Goal: Task Accomplishment & Management: Manage account settings

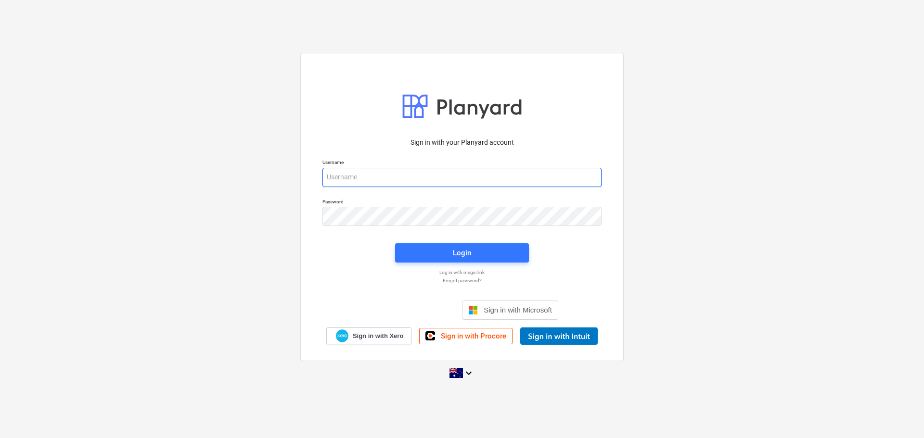
click at [390, 175] on input "email" at bounding box center [461, 177] width 279 height 19
click at [662, 254] on div "Sign in with your Planyard account Username Password Login Log in with magic li…" at bounding box center [462, 218] width 924 height 347
click at [421, 173] on input "email" at bounding box center [461, 177] width 279 height 19
type input "[PERSON_NAME][EMAIL_ADDRESS][DOMAIN_NAME]"
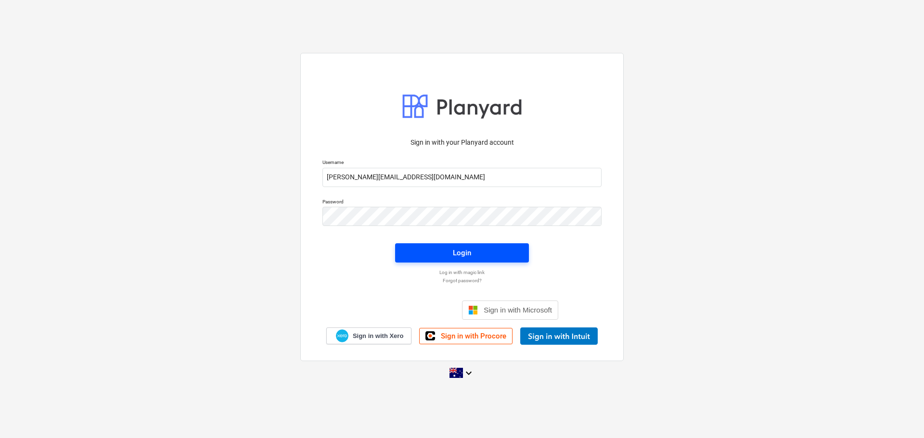
click at [452, 249] on span "Login" at bounding box center [462, 253] width 111 height 13
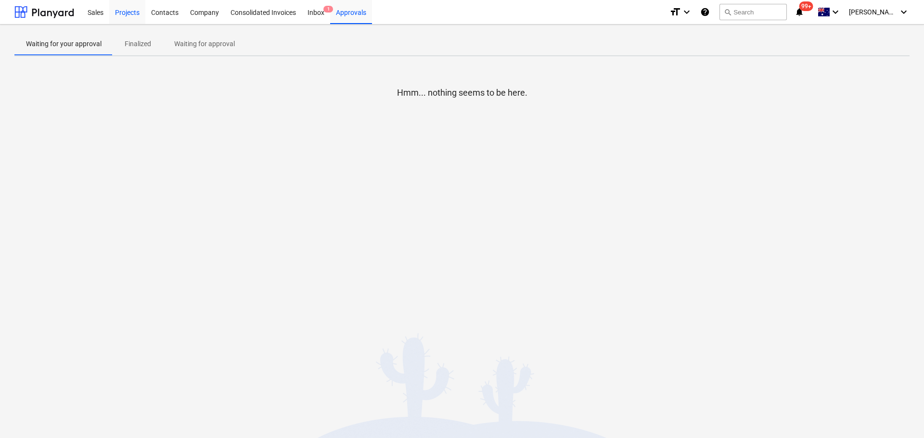
click at [122, 15] on div "Projects" at bounding box center [127, 12] width 36 height 25
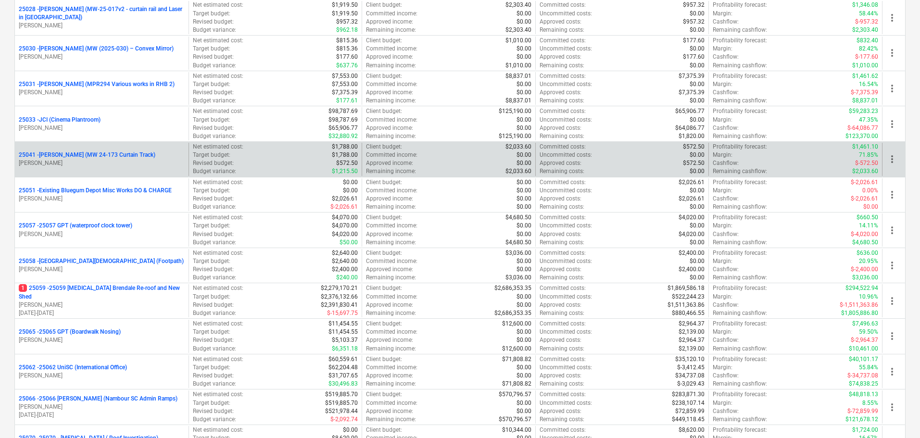
scroll to position [433, 0]
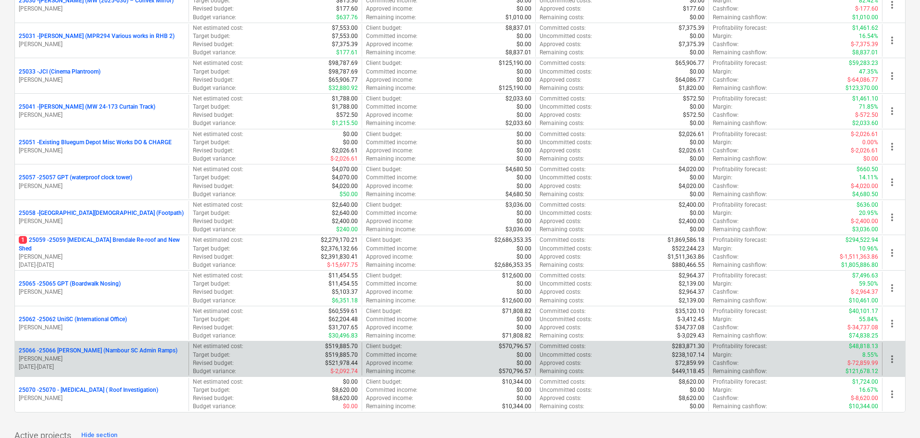
click at [68, 348] on p "25066 - 25066 [PERSON_NAME] (Nambour SC Admin Ramps)" at bounding box center [98, 351] width 159 height 8
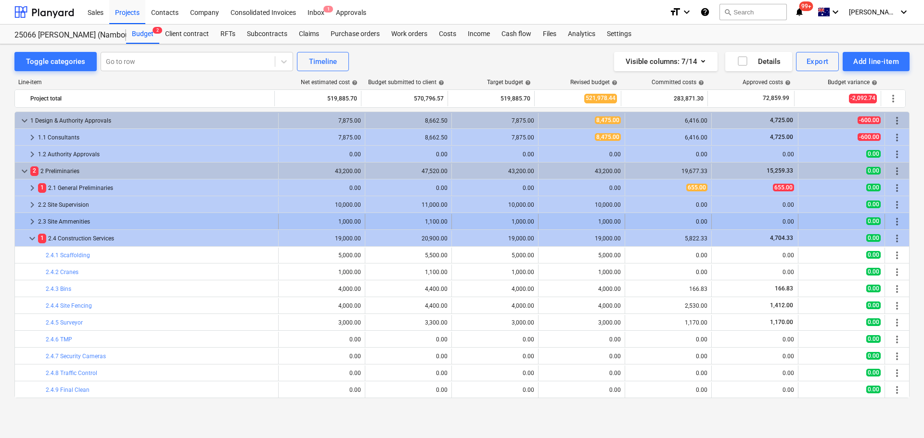
scroll to position [96, 0]
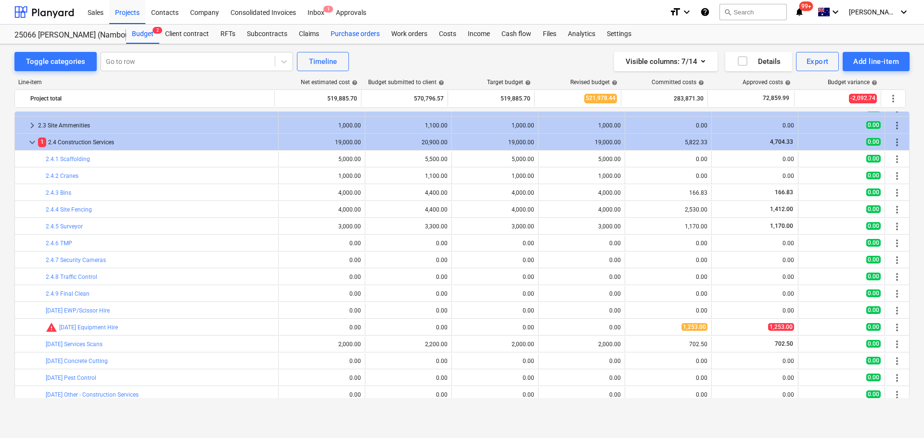
click at [361, 33] on div "Purchase orders" at bounding box center [355, 34] width 61 height 19
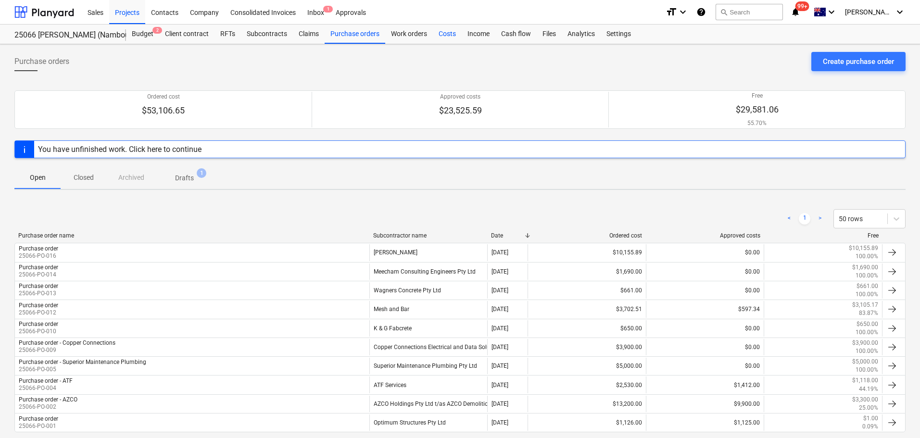
drag, startPoint x: 361, startPoint y: 33, endPoint x: 450, endPoint y: 28, distance: 88.6
click at [450, 28] on div "Costs" at bounding box center [447, 34] width 29 height 19
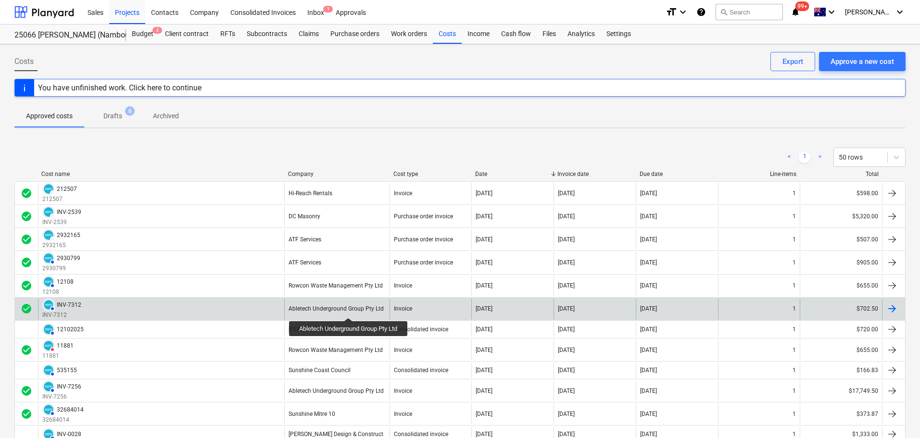
click at [350, 309] on div "Abletech Underground Group Pty Ltd" at bounding box center [336, 308] width 95 height 7
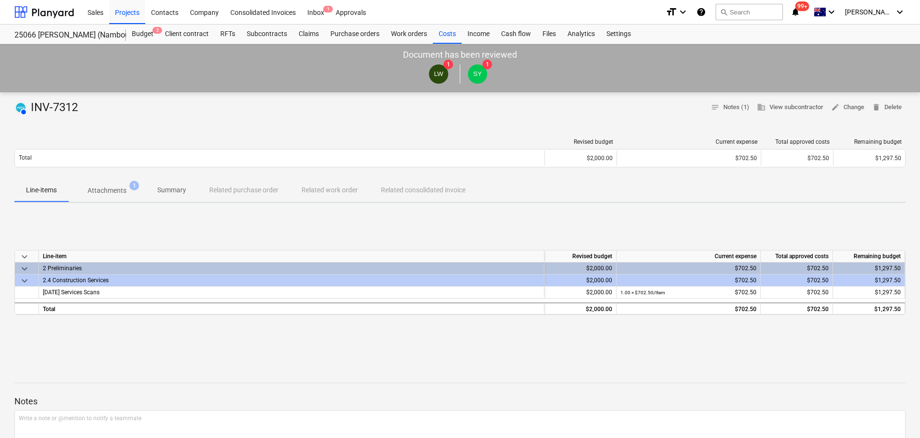
click at [121, 190] on p "Attachments" at bounding box center [107, 191] width 39 height 10
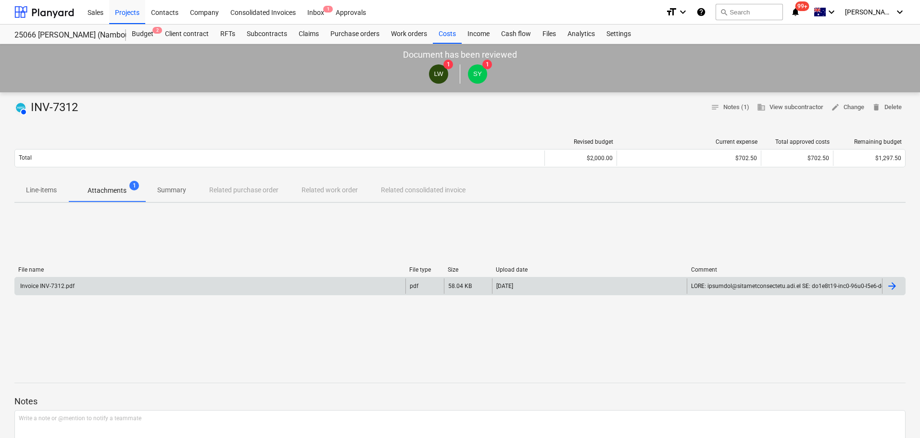
click at [379, 287] on div "Invoice INV-7312.pdf" at bounding box center [210, 286] width 391 height 15
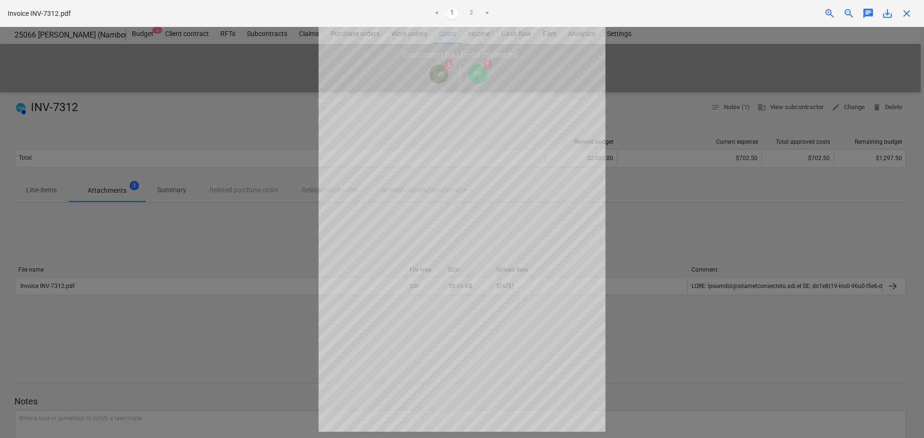
click at [906, 9] on span "close" at bounding box center [907, 14] width 12 height 12
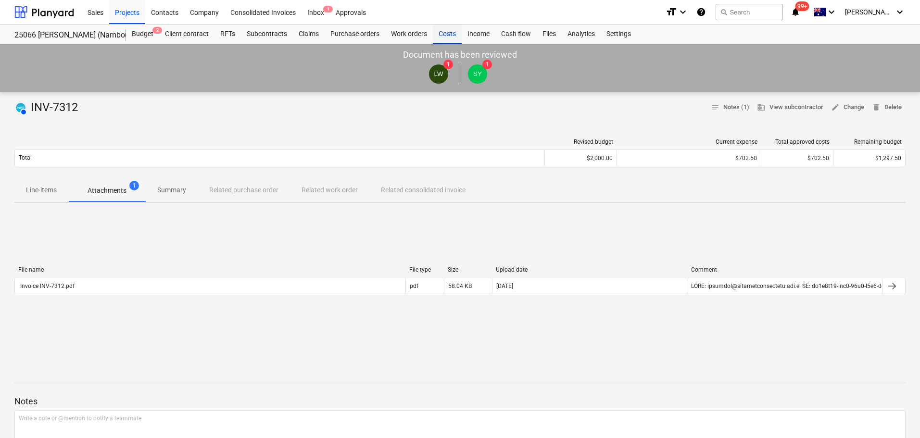
click at [451, 36] on div "Costs" at bounding box center [447, 34] width 29 height 19
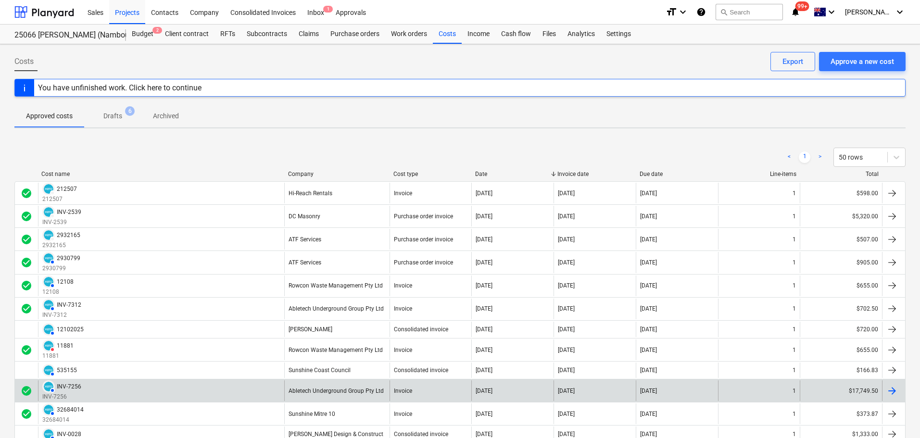
click at [329, 386] on div "Abletech Underground Group Pty Ltd" at bounding box center [336, 391] width 105 height 21
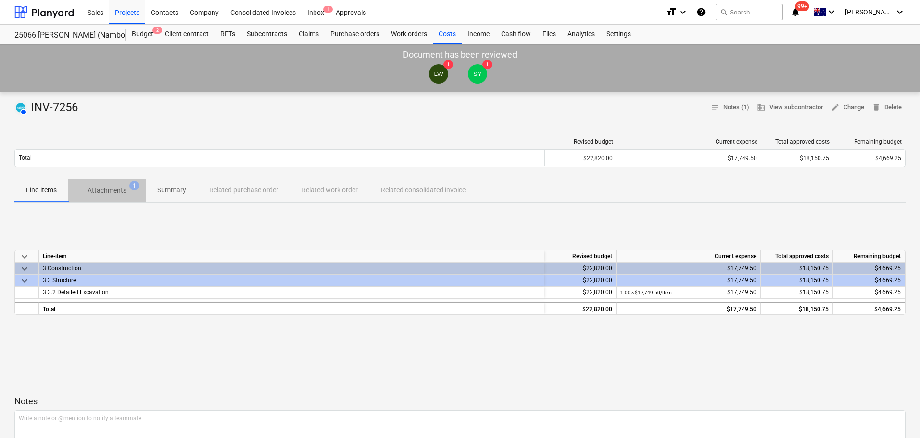
click at [113, 190] on p "Attachments" at bounding box center [107, 191] width 39 height 10
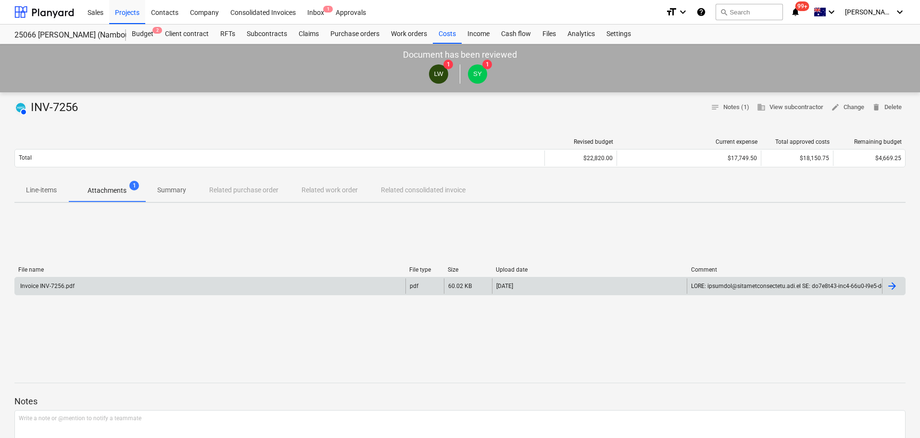
click at [258, 288] on div "Invoice INV-7256.pdf" at bounding box center [210, 286] width 391 height 15
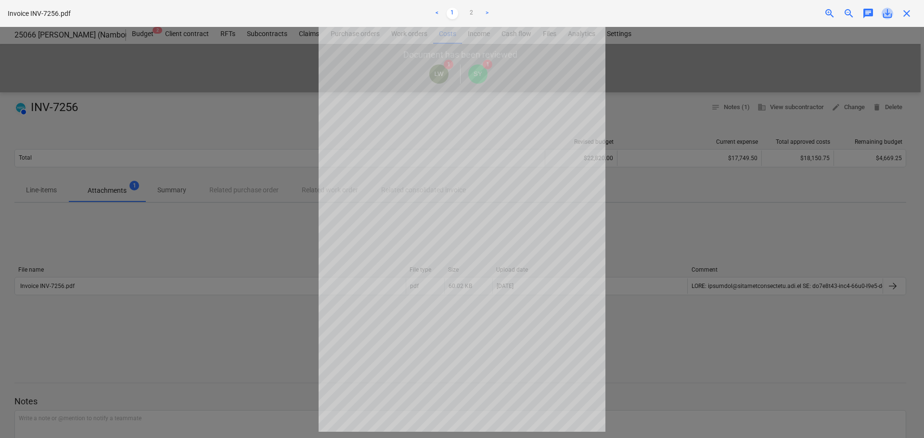
click at [889, 17] on span "save_alt" at bounding box center [887, 14] width 12 height 12
click at [212, 6] on div "Invoice INV-7256.pdf < 1 2 > zoom_in zoom_out chat 0 save_alt close" at bounding box center [462, 13] width 924 height 27
